Goal: Information Seeking & Learning: Learn about a topic

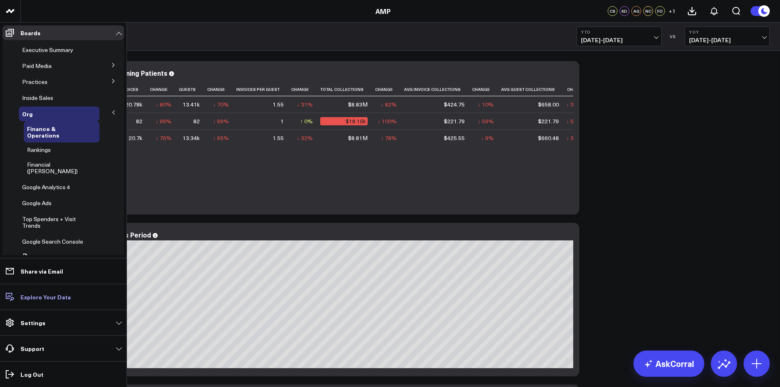
click at [48, 297] on p "Explore Your Data" at bounding box center [45, 297] width 50 height 7
click at [29, 296] on p "Explore Your Data" at bounding box center [45, 297] width 50 height 7
click at [32, 348] on p "Support" at bounding box center [32, 348] width 24 height 7
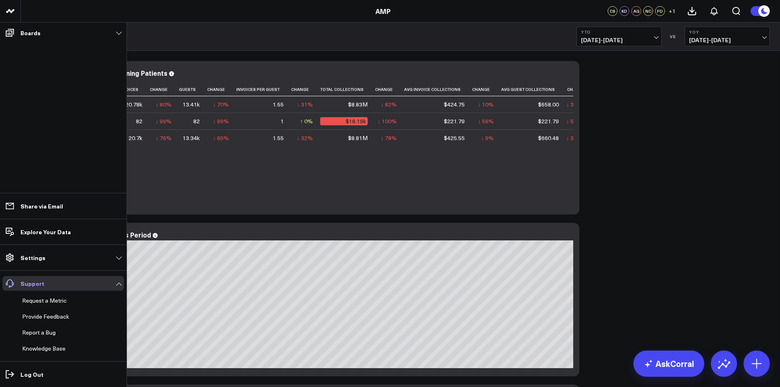
click at [92, 283] on link "Support" at bounding box center [63, 283] width 122 height 15
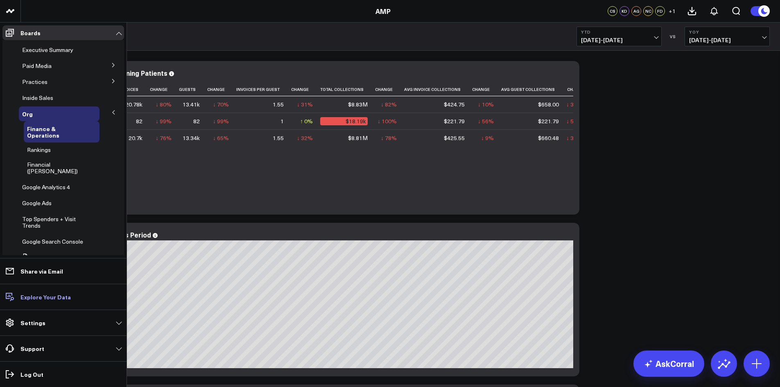
click at [45, 297] on p "Explore Your Data" at bounding box center [45, 297] width 50 height 7
click at [30, 346] on p "Support" at bounding box center [32, 348] width 24 height 7
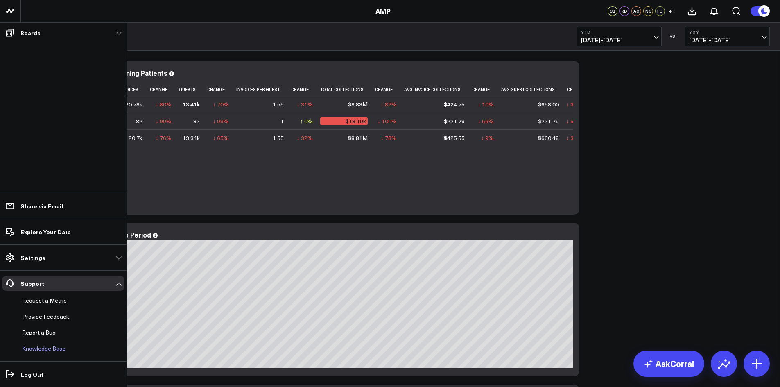
click at [59, 350] on link "Knowledge Base" at bounding box center [59, 348] width 81 height 15
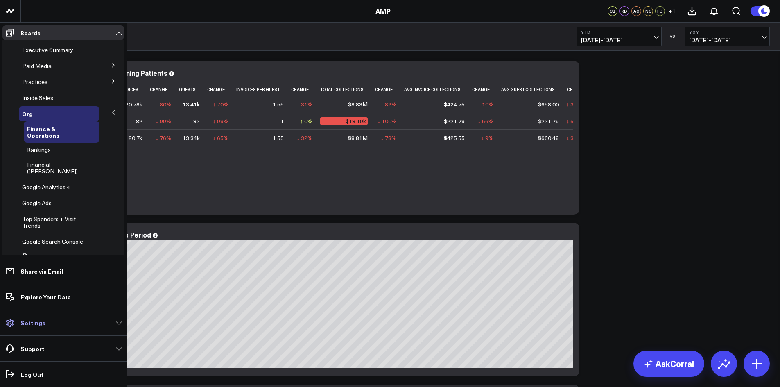
click at [108, 327] on link "Settings" at bounding box center [63, 322] width 122 height 15
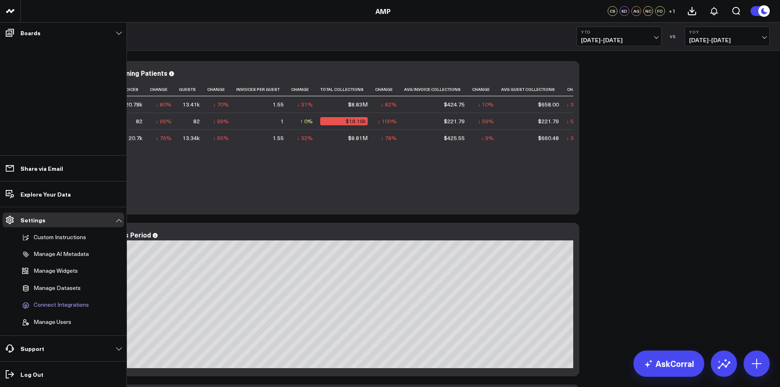
click at [70, 305] on span "Connect Integrations" at bounding box center [61, 304] width 55 height 7
